Goal: Communication & Community: Share content

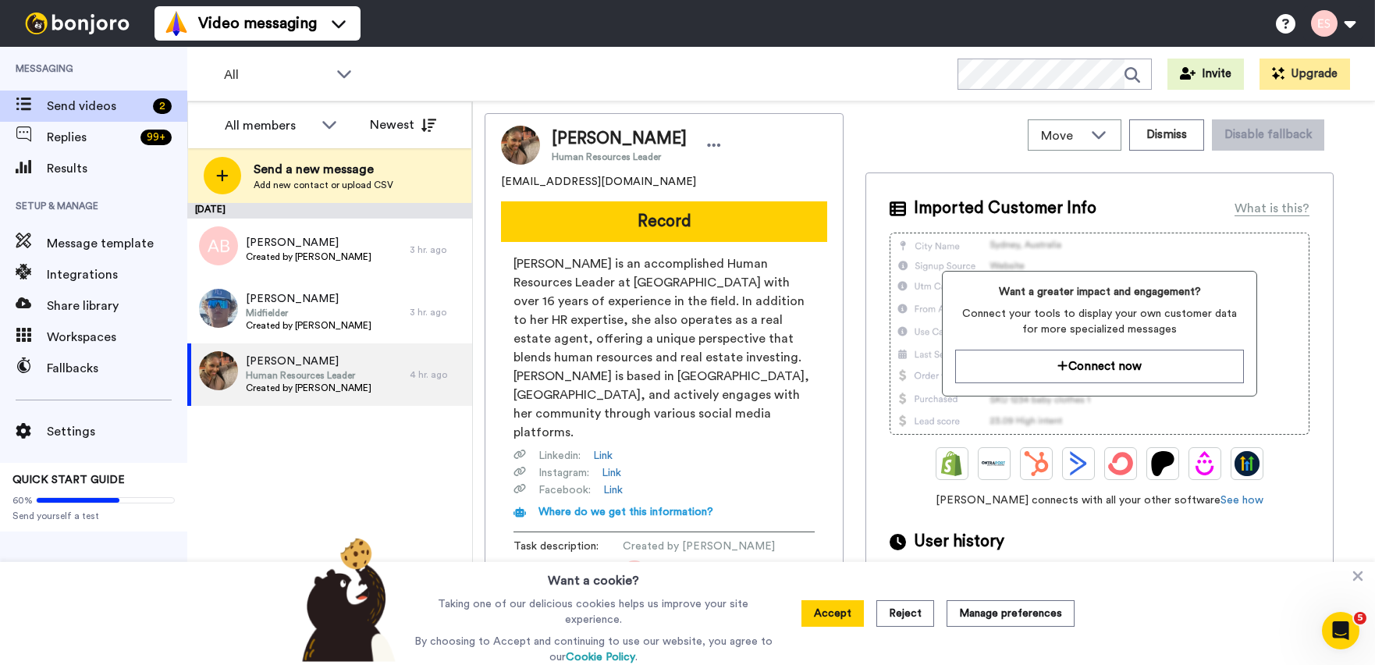
click at [331, 197] on div "Send a new message Add new contact or upload CSV" at bounding box center [329, 175] width 283 height 55
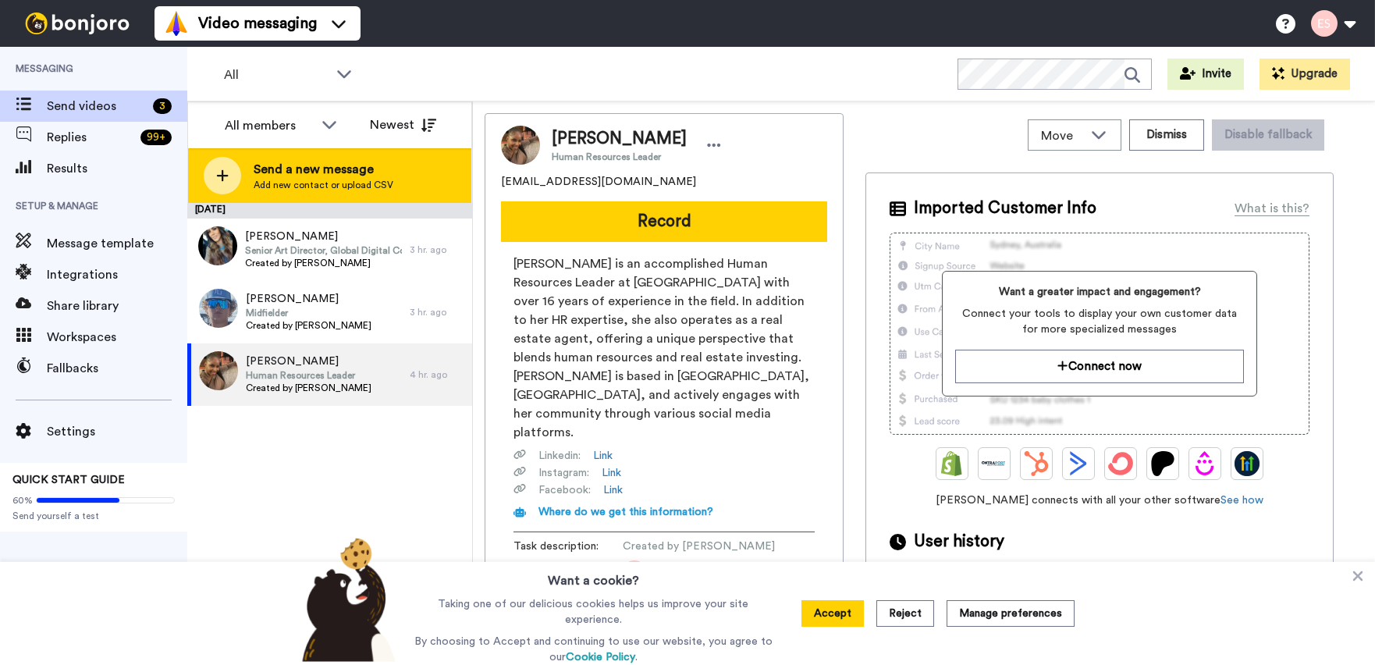
click at [333, 199] on div "Send a new message Add new contact or upload CSV" at bounding box center [329, 175] width 283 height 55
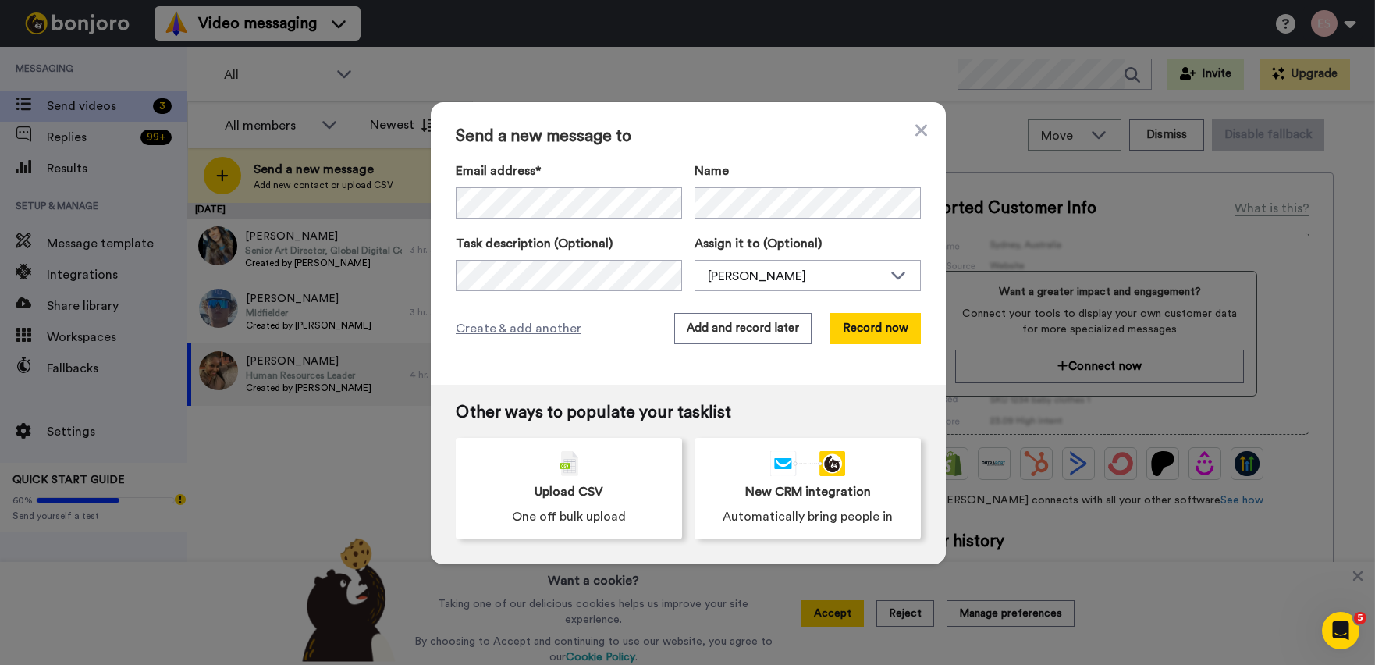
click at [780, 160] on div "Send a new message to Email address* No search result for ‘ christina.riccobono…" at bounding box center [688, 243] width 515 height 283
click at [739, 341] on div "Send a new message to Email address* No search result for ‘ christina.riccobono…" at bounding box center [688, 243] width 515 height 283
click at [738, 329] on button "Add and record later" at bounding box center [742, 328] width 137 height 31
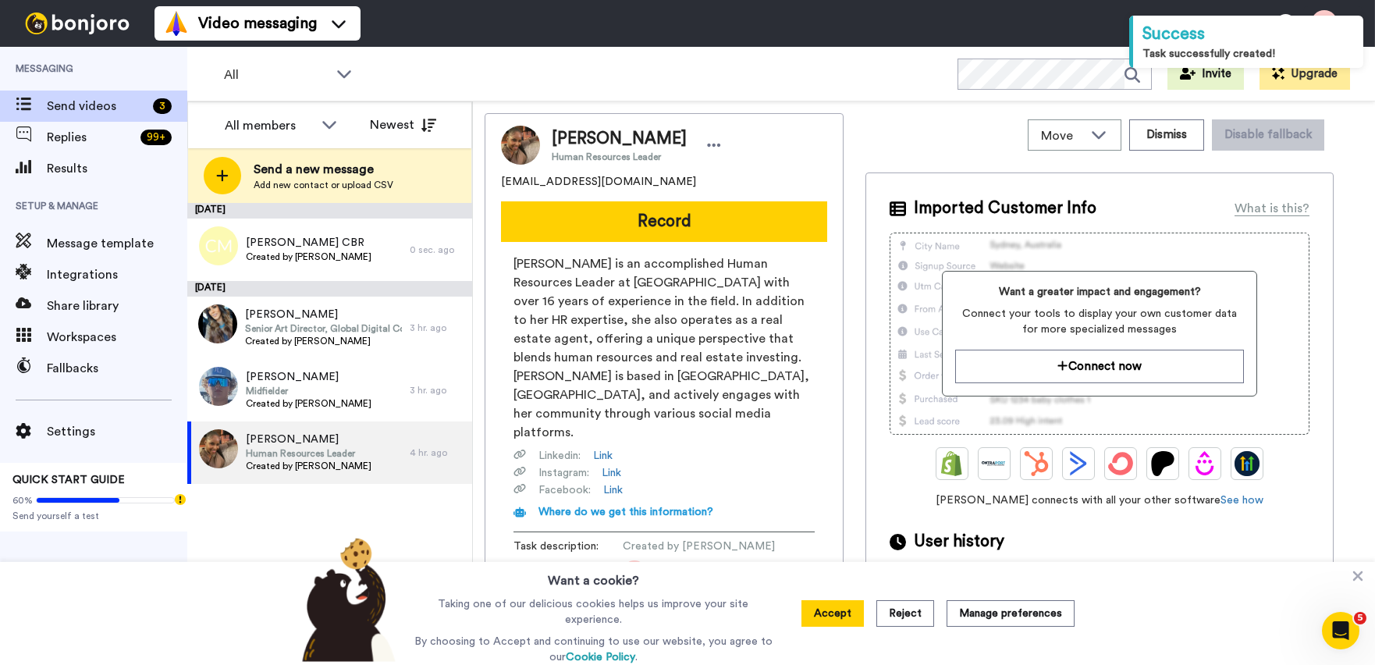
click at [581, 210] on button "Record" at bounding box center [664, 221] width 326 height 41
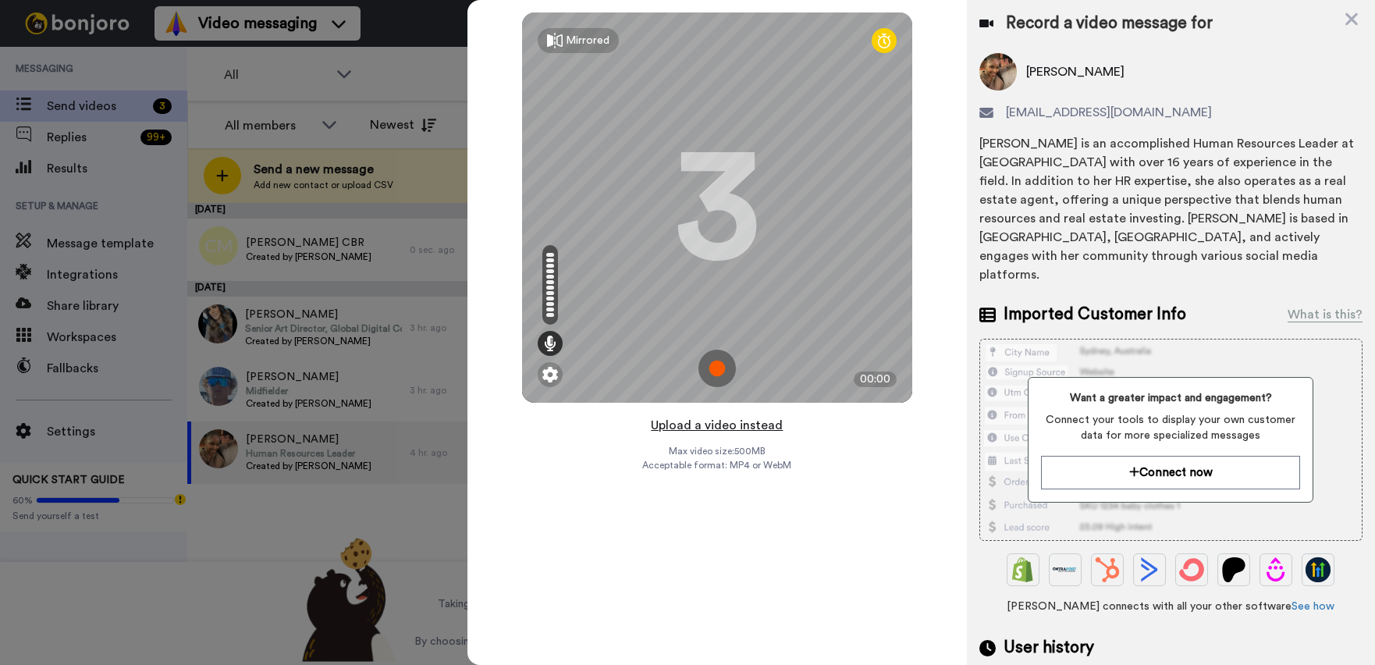
click at [721, 431] on button "Upload a video instead" at bounding box center [716, 425] width 141 height 20
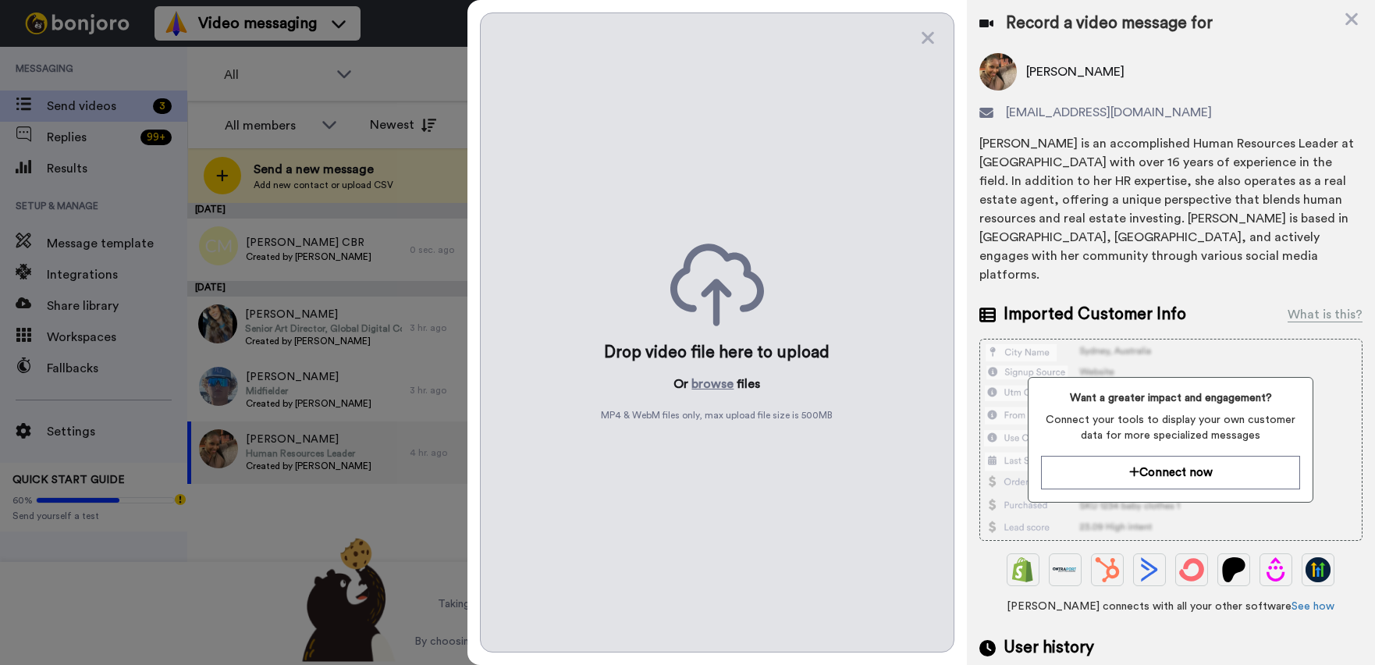
click at [718, 394] on div "Drop video file here to upload Or browse files MP4 & WebM files only, max uploa…" at bounding box center [717, 332] width 475 height 640
click at [715, 384] on button "browse" at bounding box center [713, 384] width 42 height 19
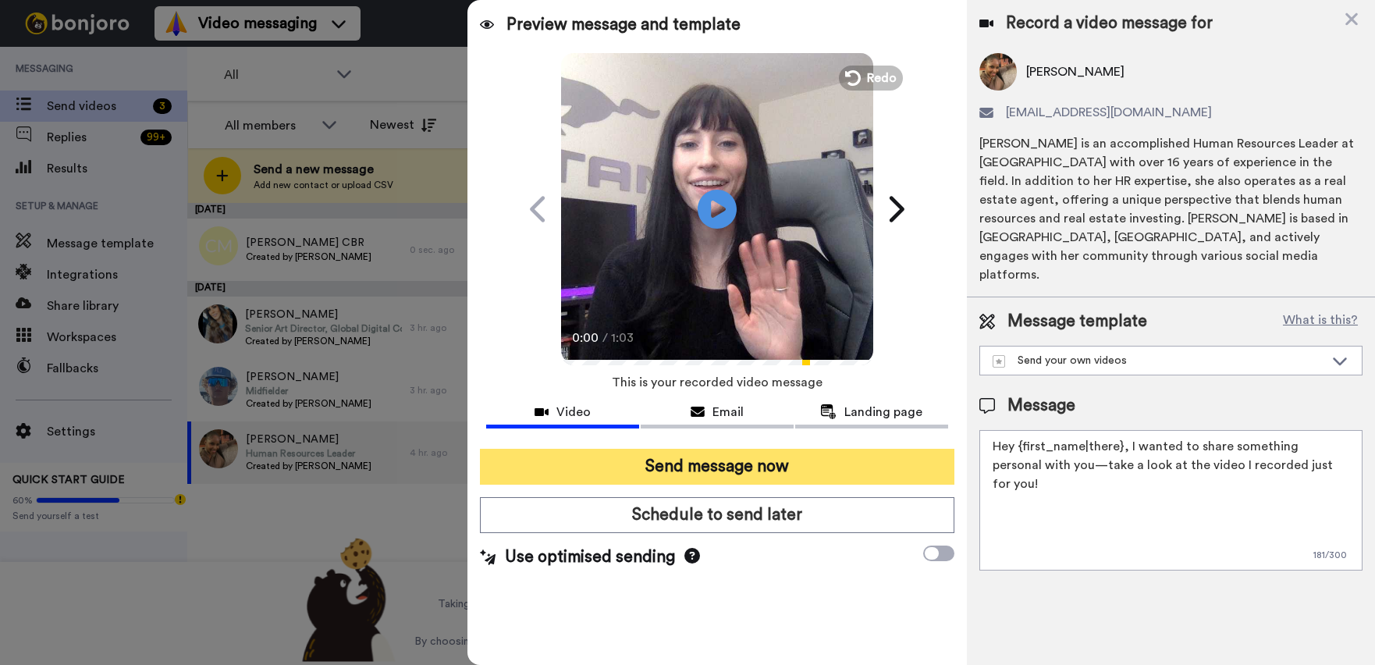
click at [728, 462] on button "Send message now" at bounding box center [717, 467] width 475 height 36
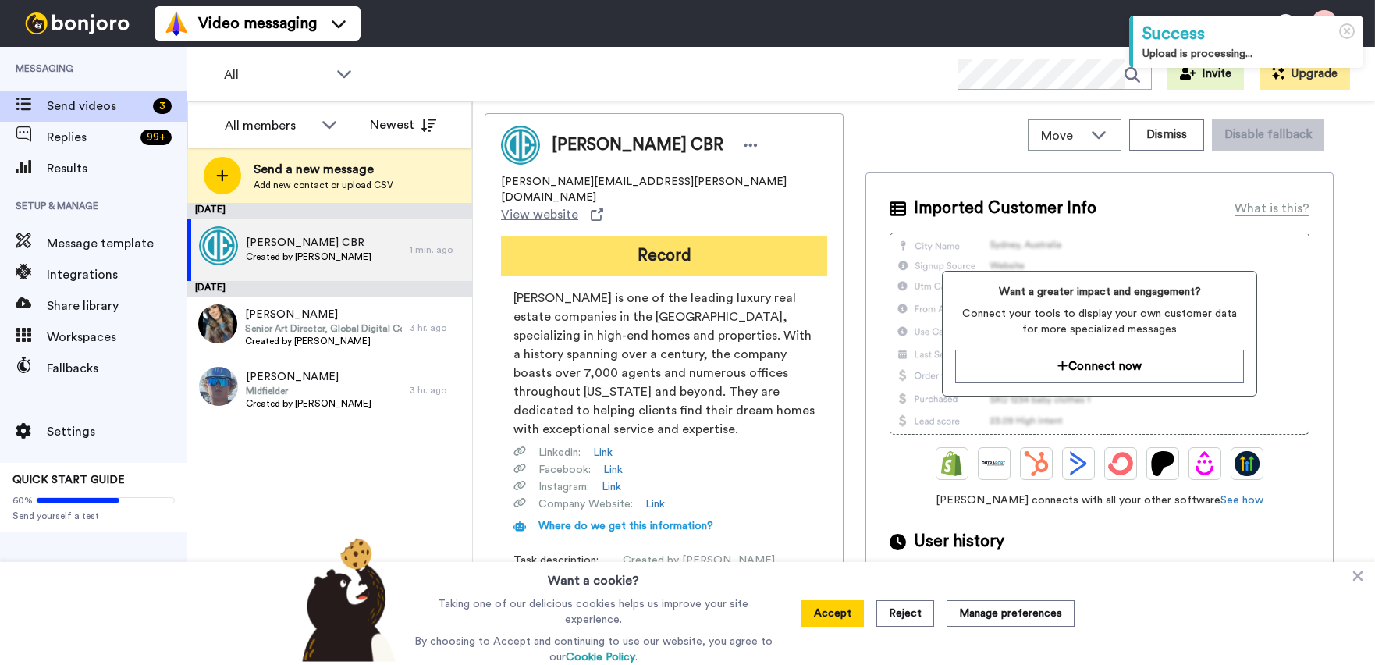
click at [617, 236] on button "Record" at bounding box center [664, 256] width 326 height 41
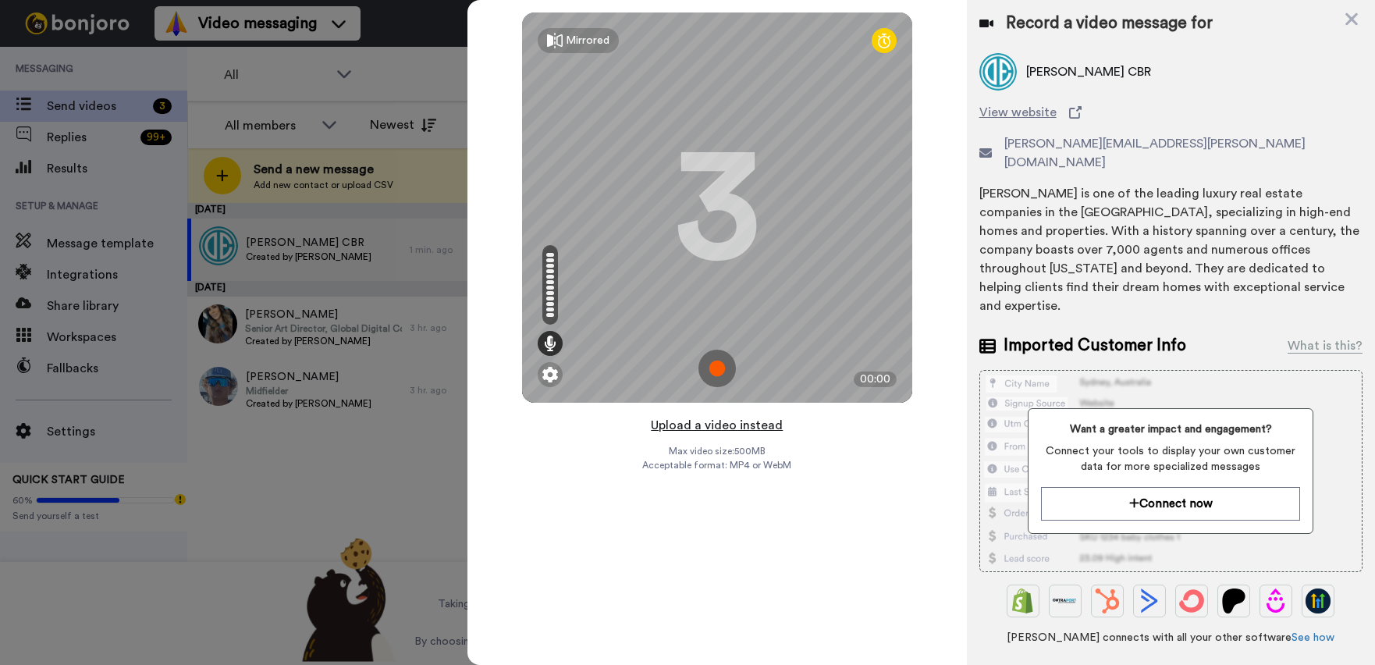
click at [723, 421] on button "Upload a video instead" at bounding box center [716, 425] width 141 height 20
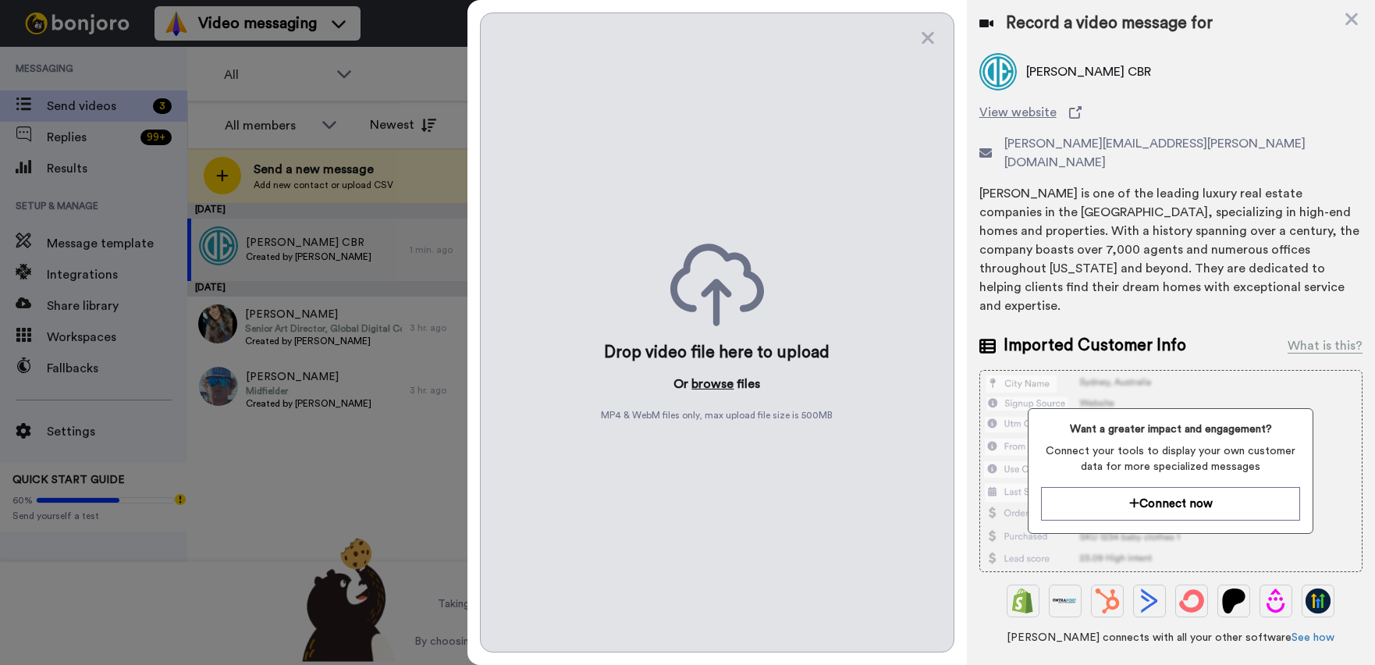
click at [713, 378] on button "browse" at bounding box center [713, 384] width 42 height 19
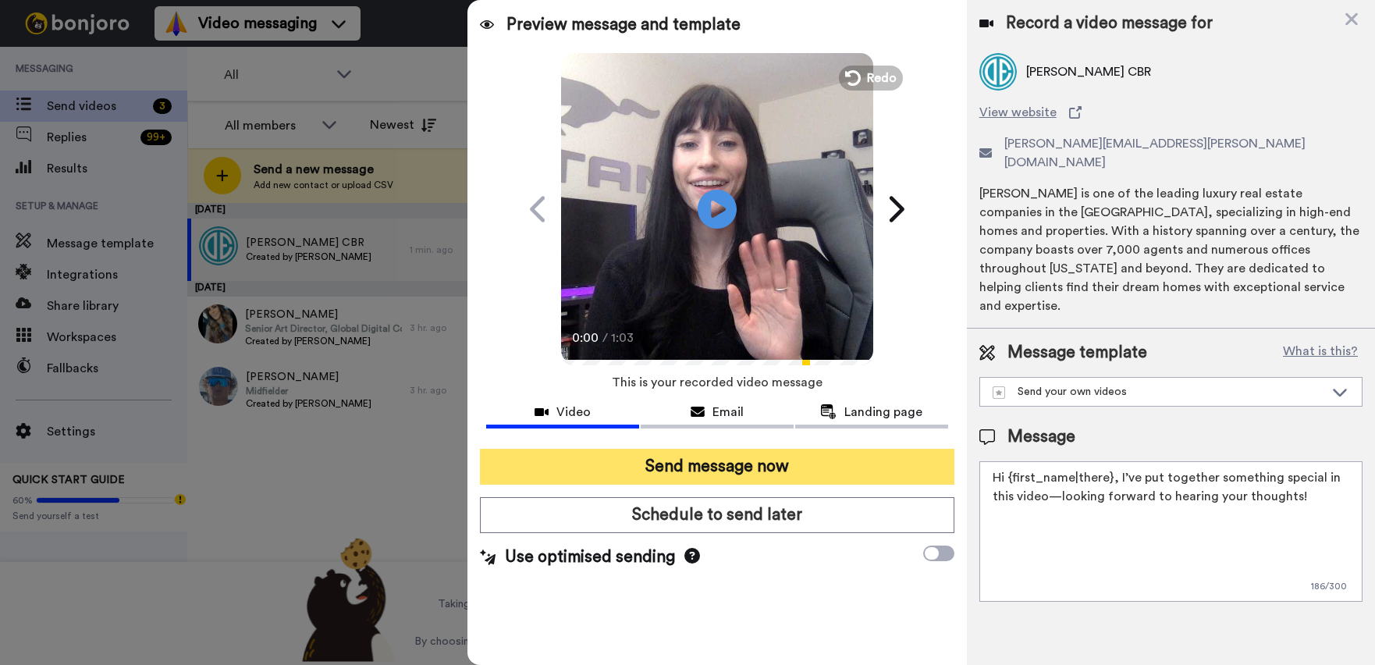
click at [656, 463] on button "Send message now" at bounding box center [717, 467] width 475 height 36
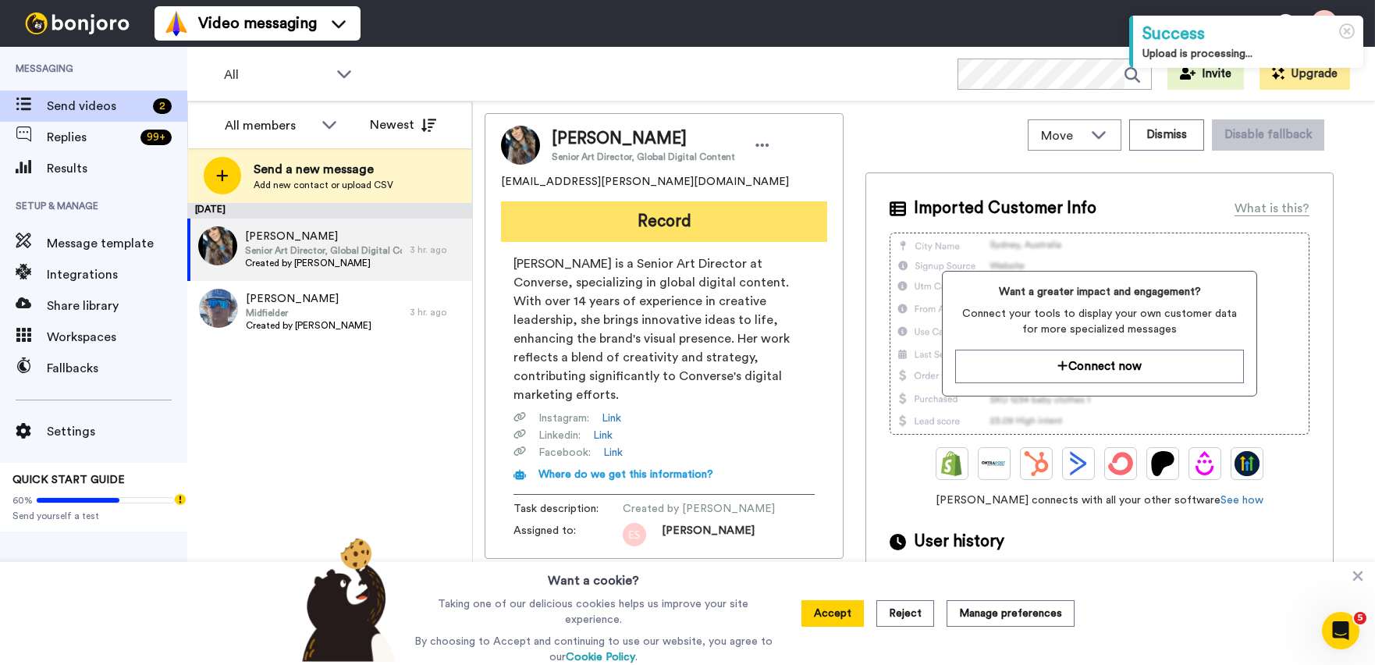
click at [657, 228] on button "Record" at bounding box center [664, 221] width 326 height 41
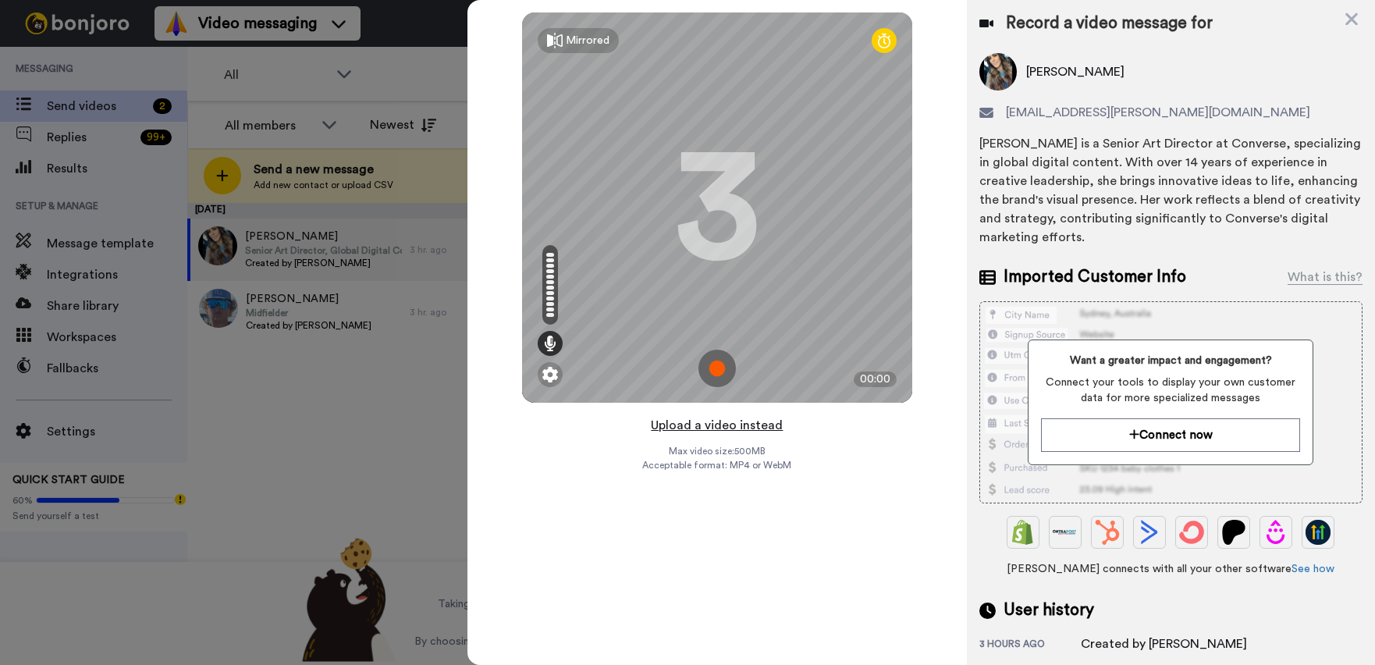
click at [712, 426] on button "Upload a video instead" at bounding box center [716, 425] width 141 height 20
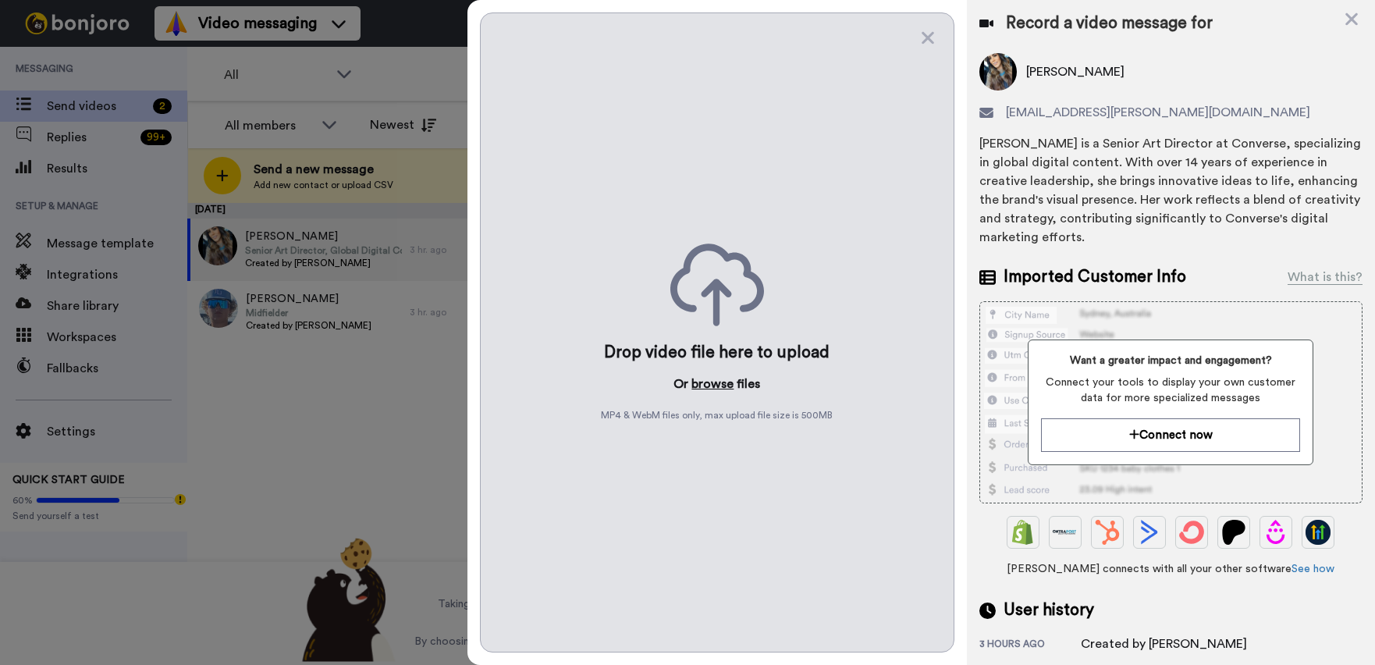
click at [705, 379] on button "browse" at bounding box center [713, 384] width 42 height 19
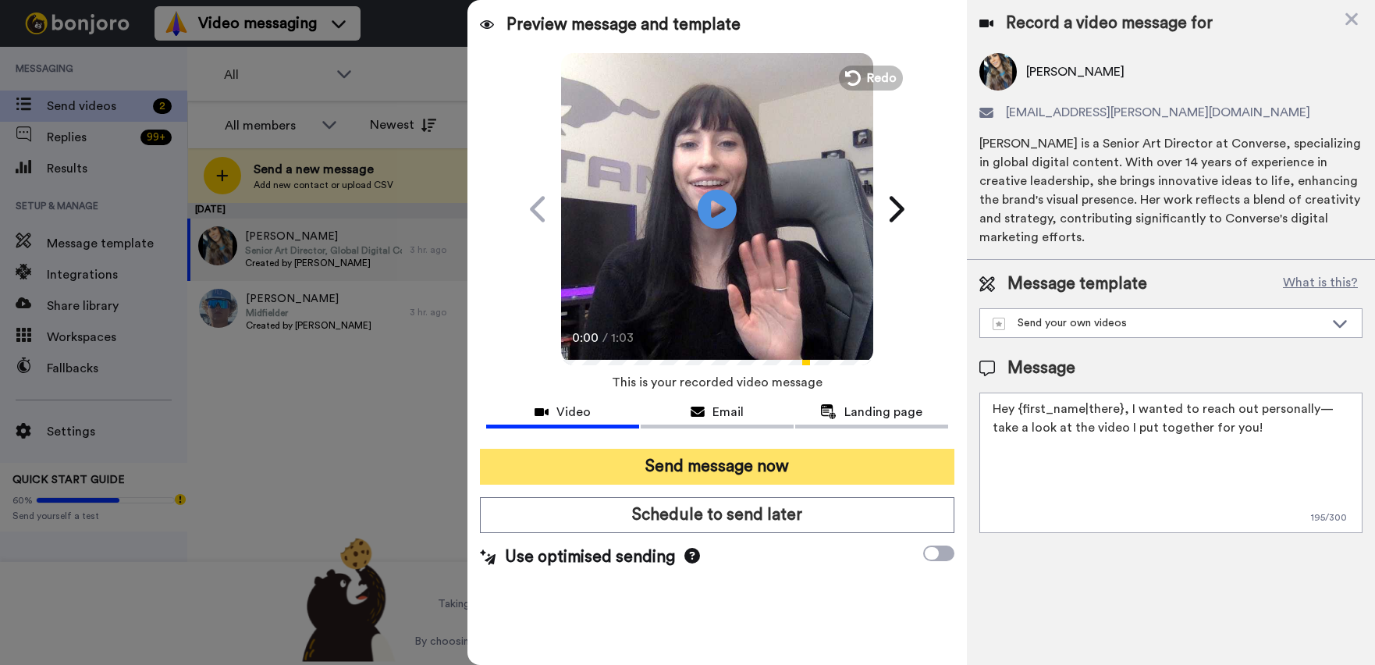
click at [604, 460] on button "Send message now" at bounding box center [717, 467] width 475 height 36
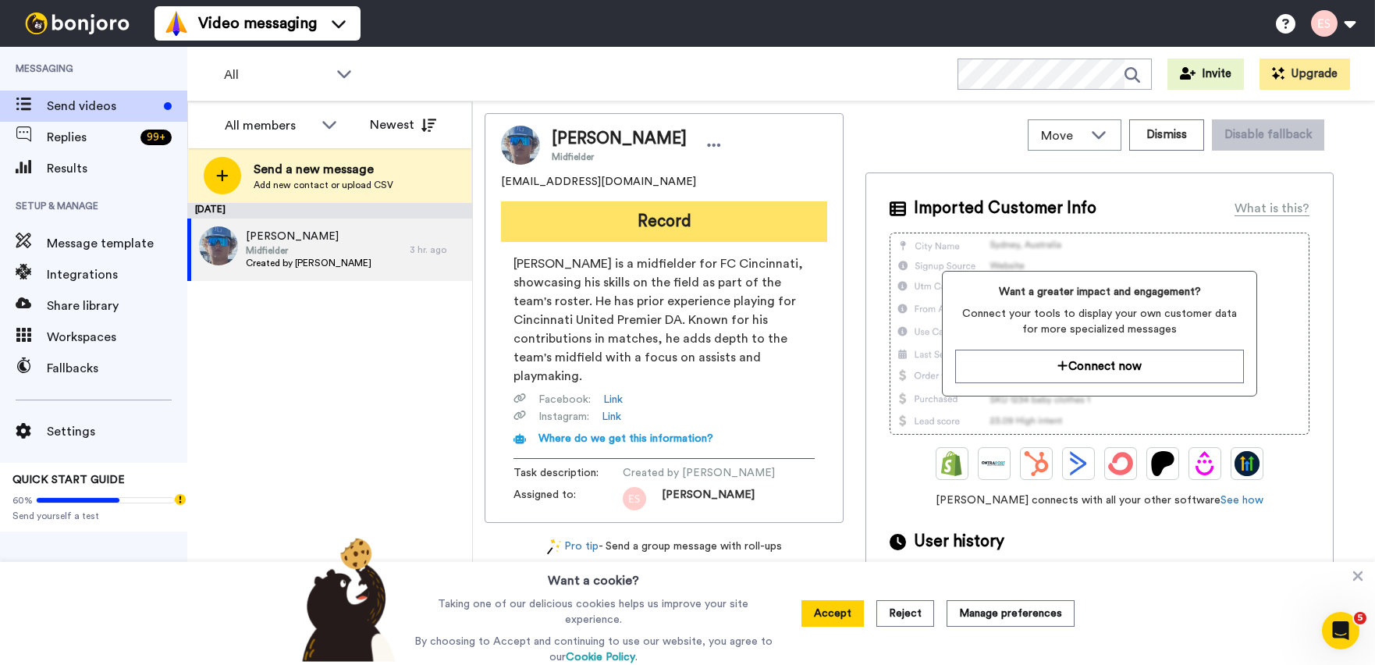
click at [609, 210] on button "Record" at bounding box center [664, 221] width 326 height 41
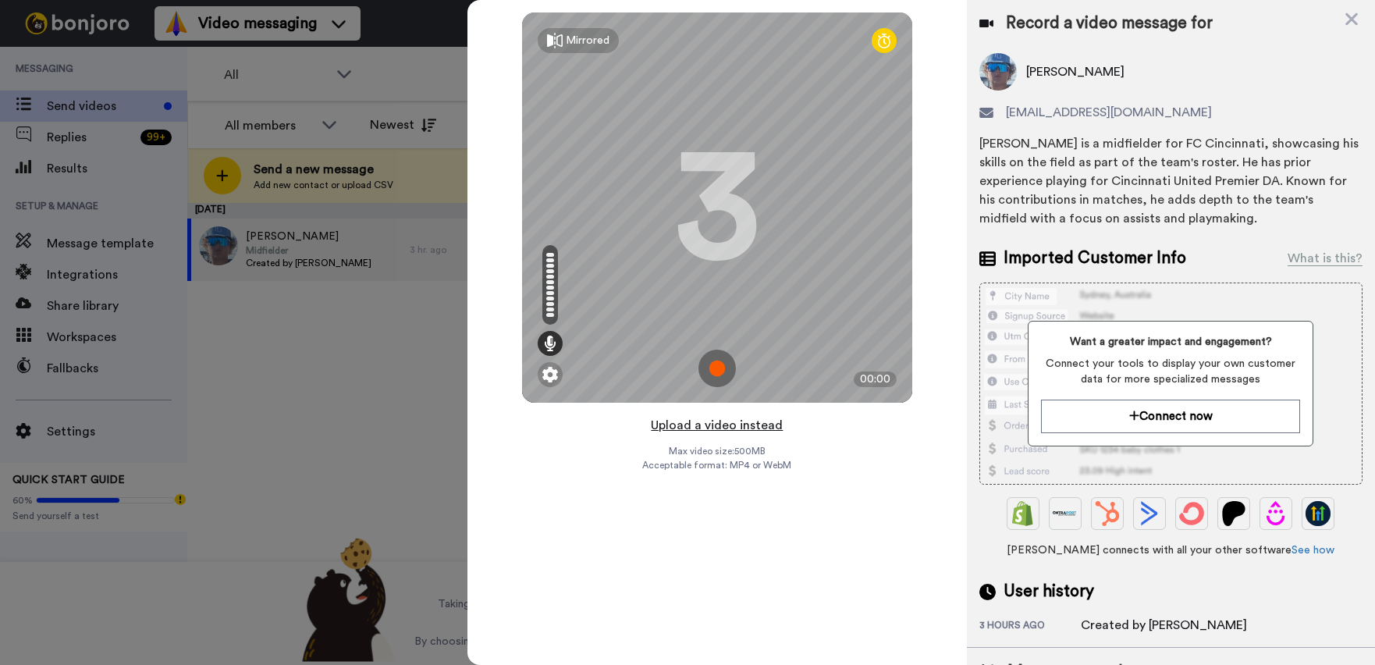
click at [728, 419] on button "Upload a video instead" at bounding box center [716, 425] width 141 height 20
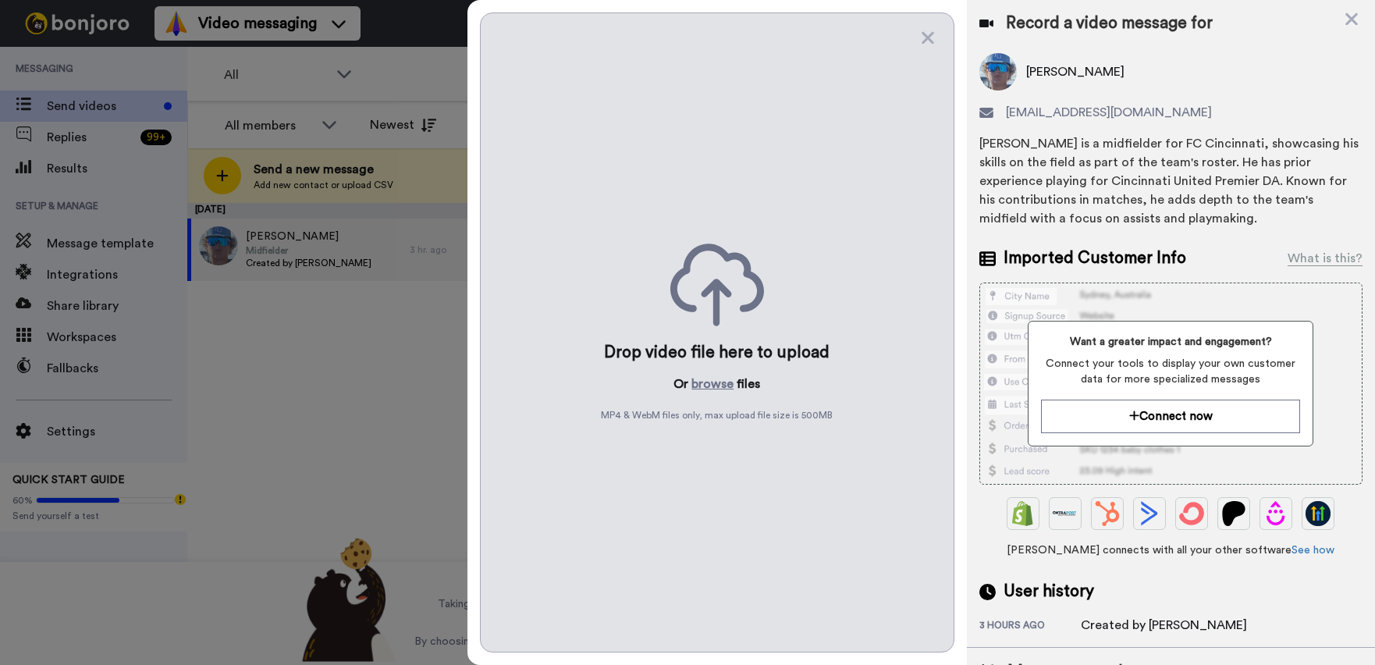
click at [713, 373] on div "Drop video file here to upload Or browse files MP4 & WebM files only, max uploa…" at bounding box center [717, 332] width 475 height 640
click at [722, 376] on button "browse" at bounding box center [713, 384] width 42 height 19
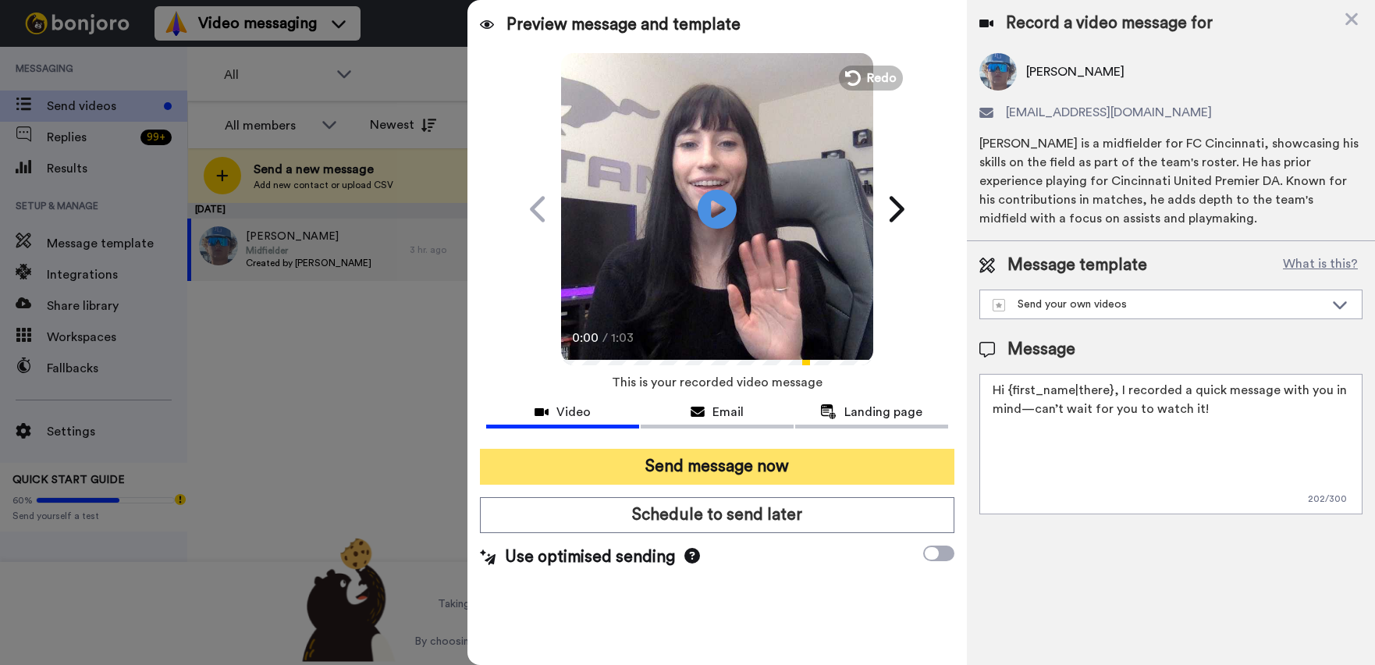
click at [727, 462] on button "Send message now" at bounding box center [717, 467] width 475 height 36
